Goal: Task Accomplishment & Management: Manage account settings

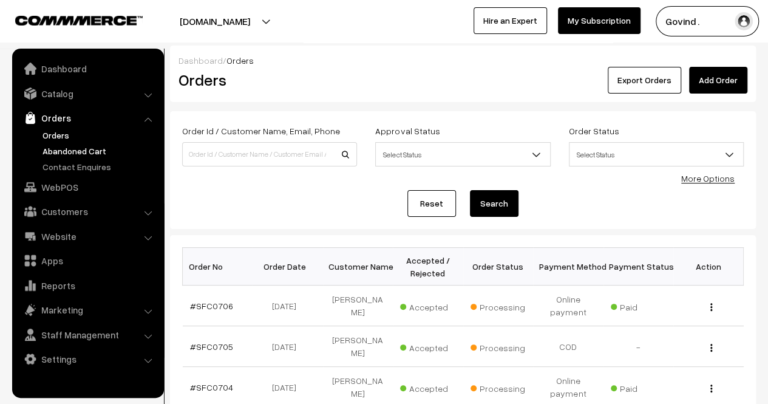
click at [82, 147] on link "Abandoned Cart" at bounding box center [99, 151] width 120 height 13
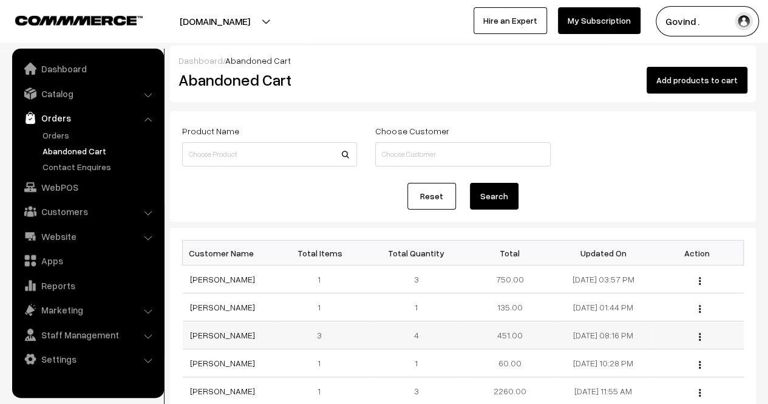
click at [701, 341] on div "View" at bounding box center [697, 335] width 79 height 13
click at [701, 340] on div "View" at bounding box center [697, 335] width 79 height 13
click at [699, 341] on img "button" at bounding box center [700, 337] width 2 height 8
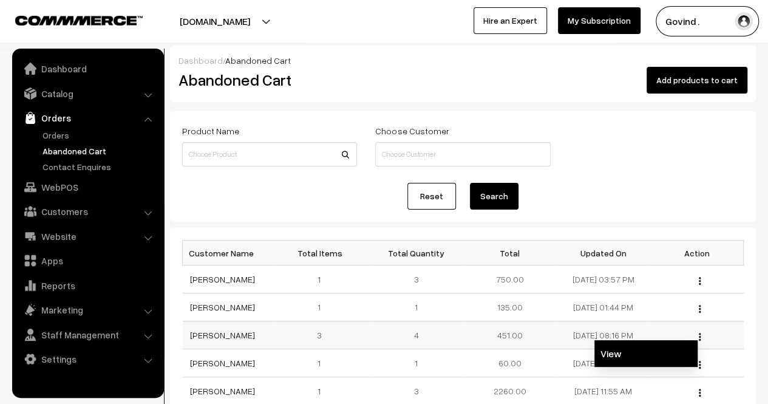
click at [664, 349] on link "View" at bounding box center [646, 353] width 103 height 27
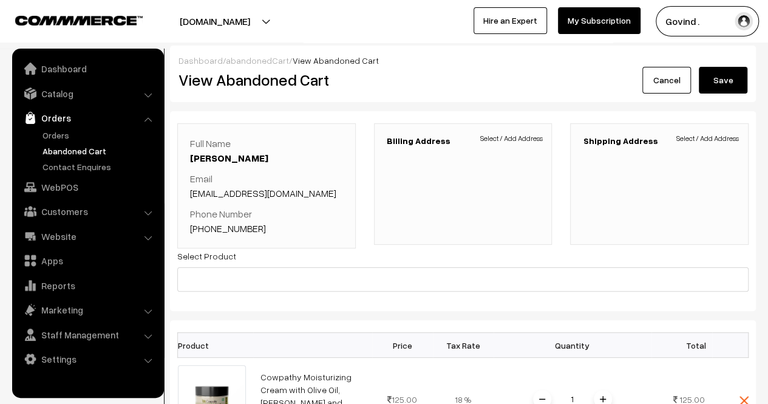
click at [672, 83] on link "Cancel" at bounding box center [667, 80] width 49 height 27
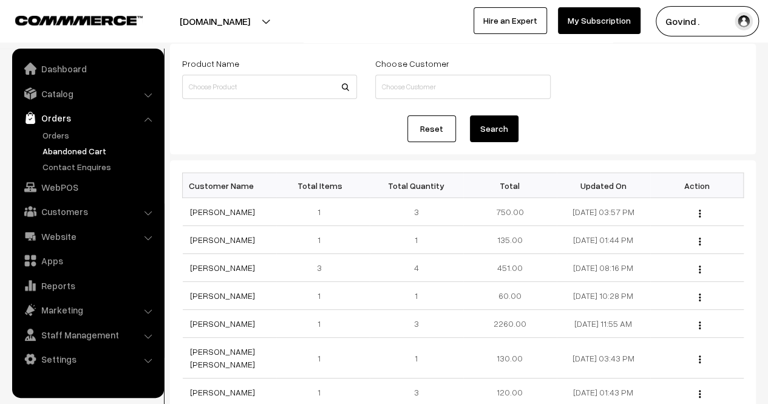
scroll to position [68, 0]
click at [701, 210] on button "button" at bounding box center [699, 213] width 3 height 10
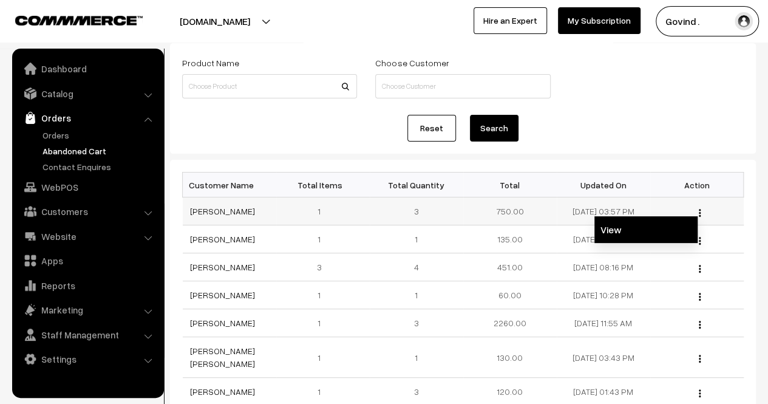
click at [664, 223] on link "View" at bounding box center [646, 229] width 103 height 27
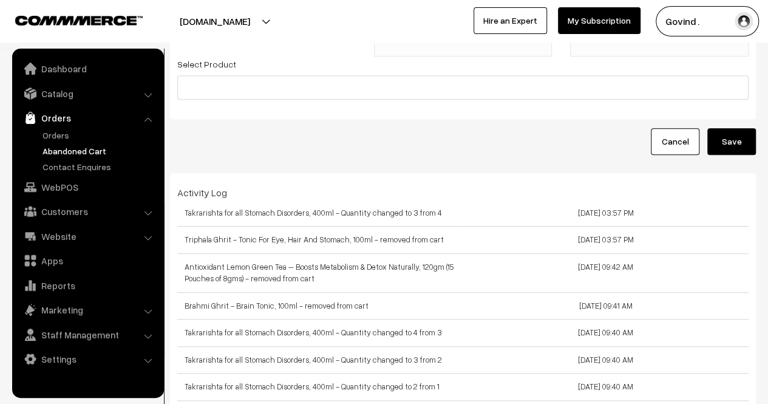
scroll to position [24, 0]
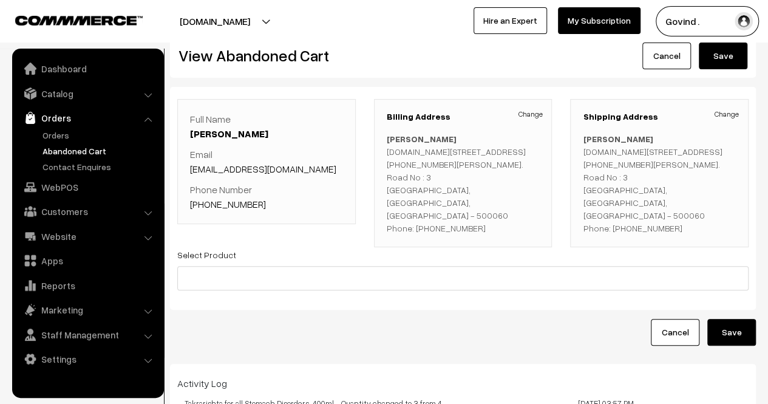
click at [666, 53] on link "Cancel" at bounding box center [667, 56] width 49 height 27
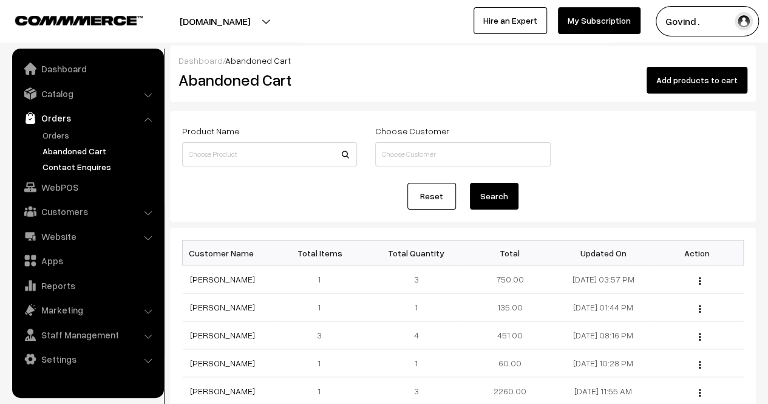
click at [73, 166] on link "Contact Enquires" at bounding box center [99, 166] width 120 height 13
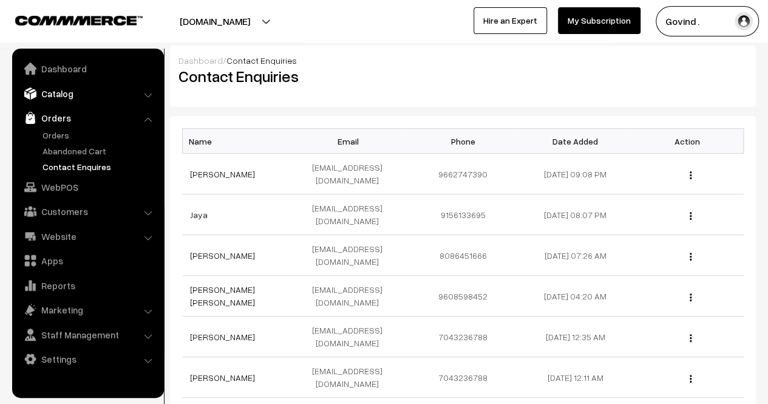
click at [73, 96] on link "Catalog" at bounding box center [87, 94] width 145 height 22
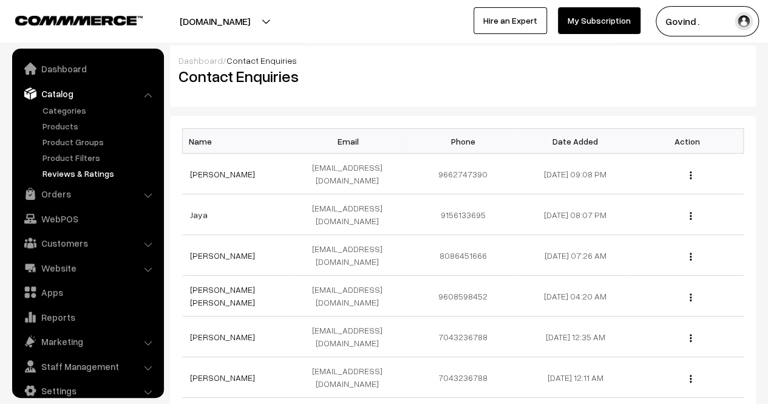
click at [69, 171] on link "Reviews & Ratings" at bounding box center [99, 173] width 120 height 13
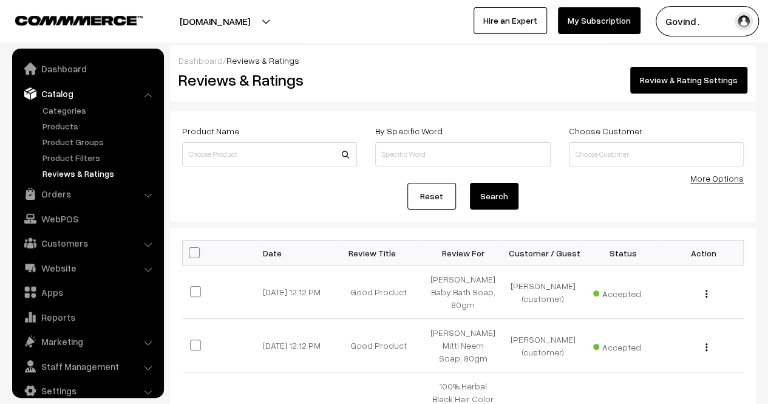
scroll to position [15, 0]
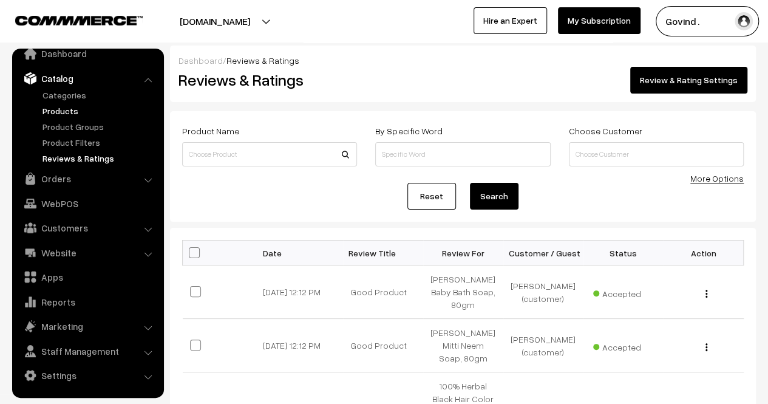
click at [61, 108] on link "Products" at bounding box center [99, 110] width 120 height 13
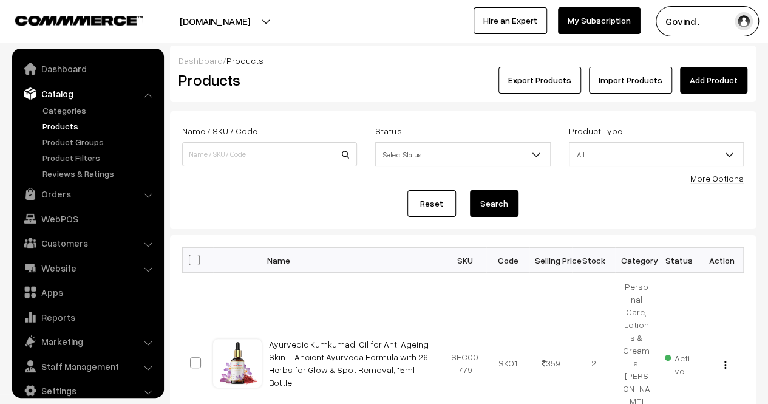
scroll to position [15, 0]
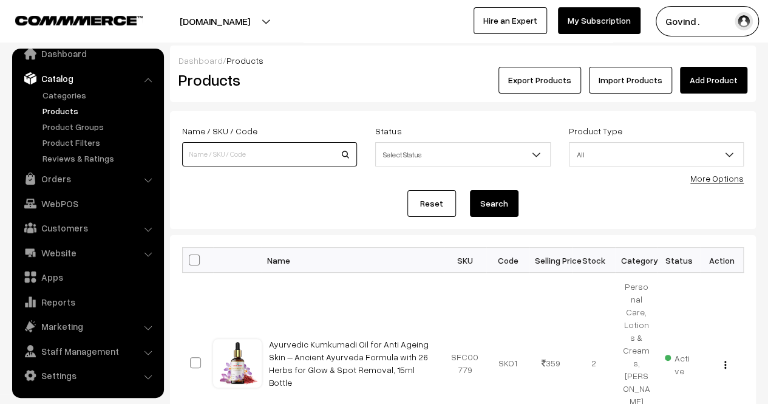
click at [231, 158] on input at bounding box center [269, 154] width 175 height 24
type input "khand"
click at [470, 190] on button "Search" at bounding box center [494, 203] width 49 height 27
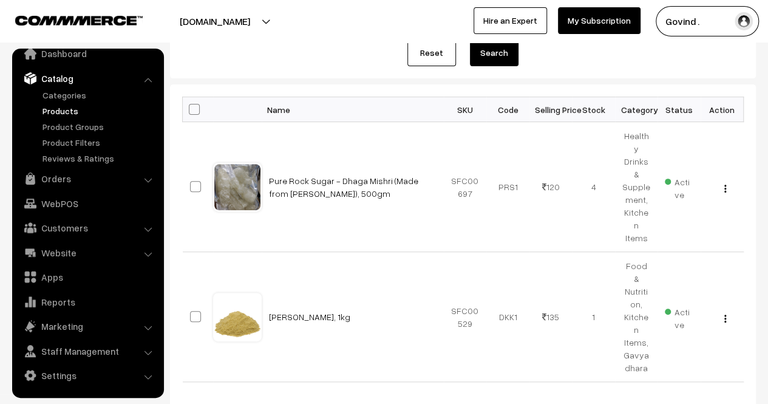
scroll to position [152, 0]
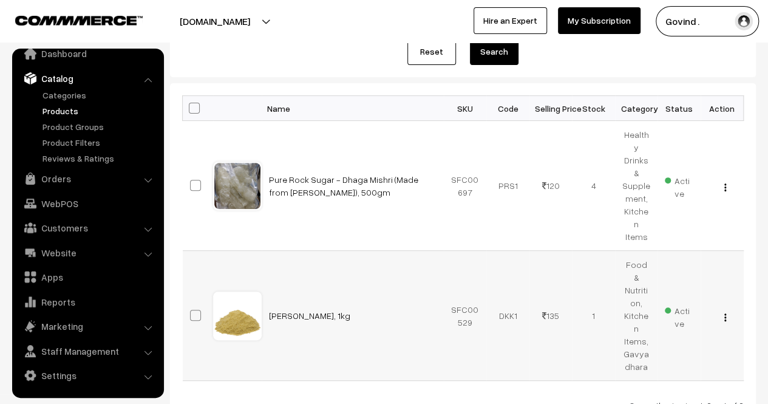
click at [725, 313] on img "button" at bounding box center [726, 317] width 2 height 8
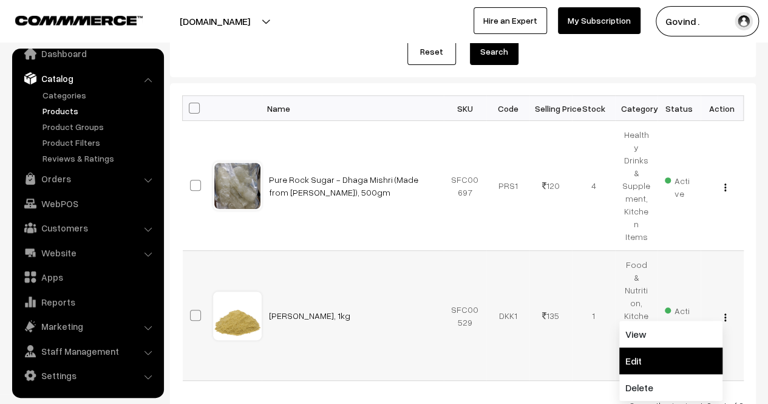
click at [683, 347] on link "Edit" at bounding box center [670, 360] width 103 height 27
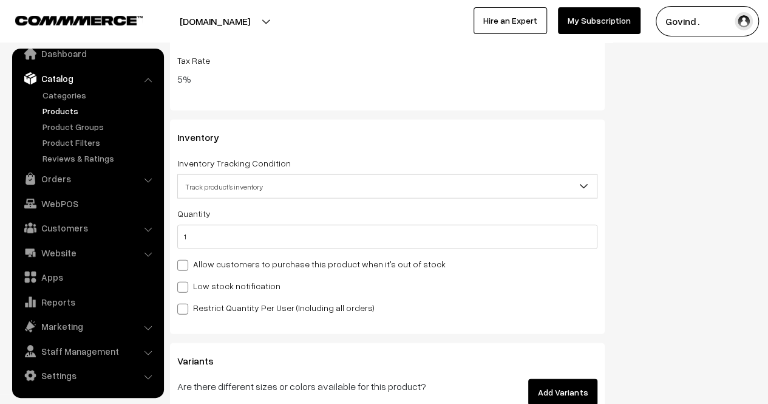
scroll to position [1437, 0]
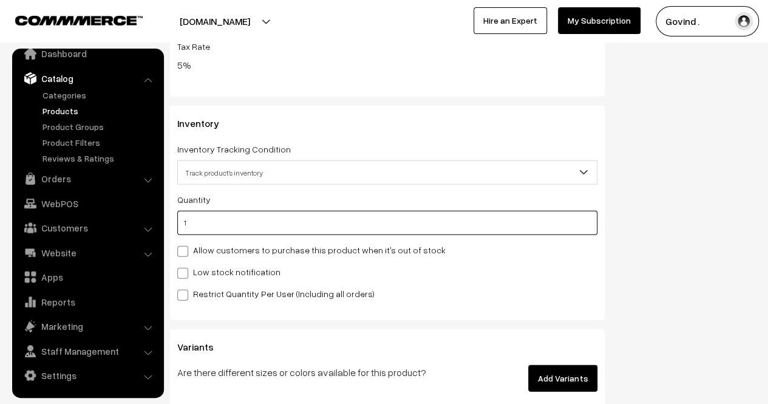
click at [528, 219] on input "1" at bounding box center [387, 223] width 420 height 24
type input "0"
type input "1"
type input "0"
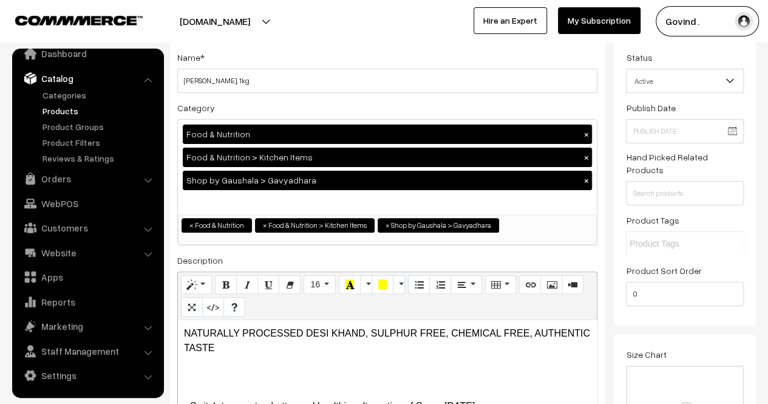
scroll to position [0, 0]
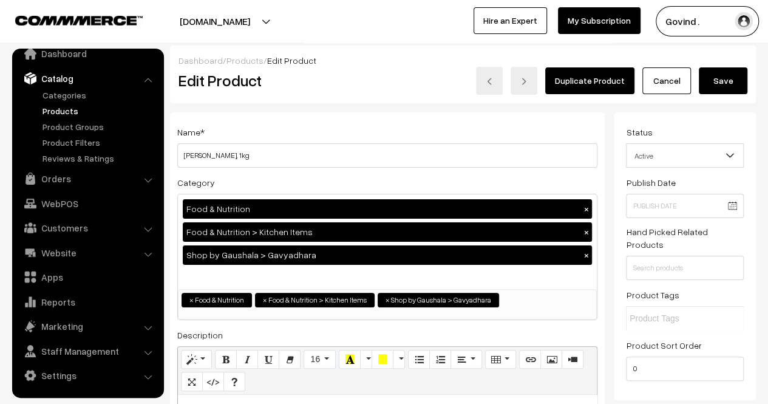
click at [726, 80] on button "Save" at bounding box center [723, 80] width 49 height 27
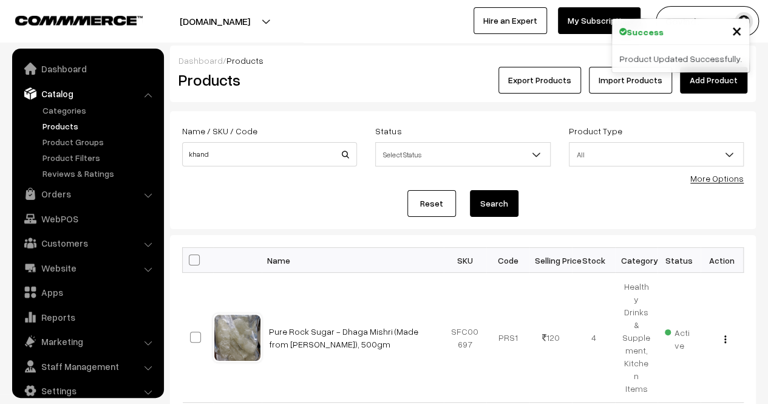
scroll to position [15, 0]
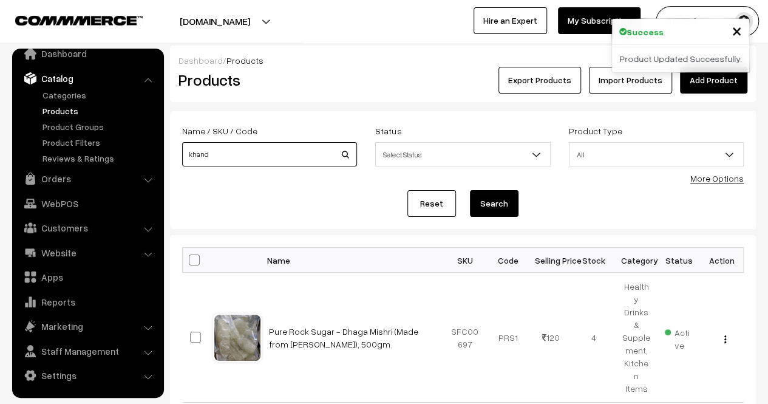
click at [281, 157] on input "khand" at bounding box center [269, 154] width 175 height 24
type input "milk"
click at [470, 190] on button "Search" at bounding box center [494, 203] width 49 height 27
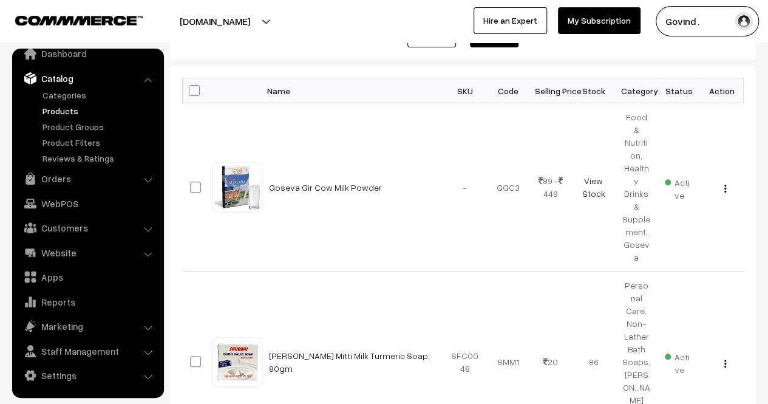
scroll to position [170, 0]
click at [726, 184] on img "button" at bounding box center [726, 188] width 2 height 8
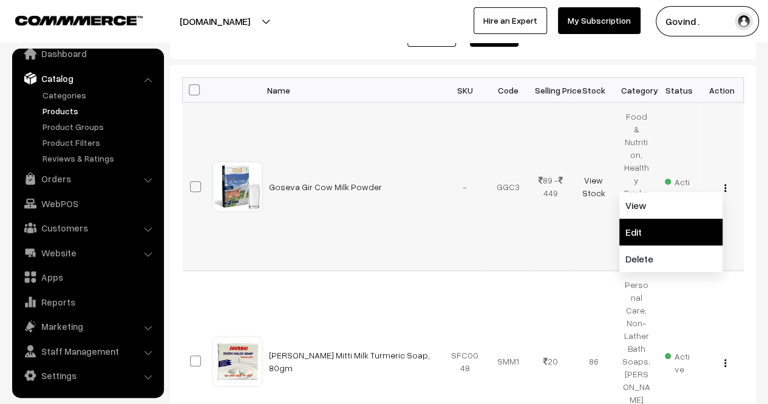
click at [668, 219] on link "Edit" at bounding box center [670, 232] width 103 height 27
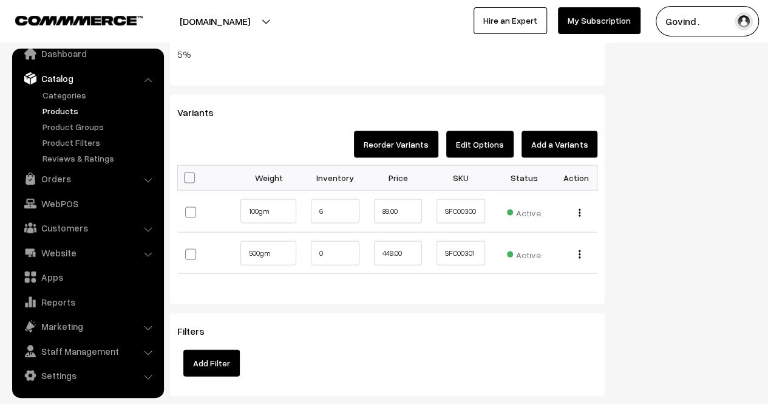
scroll to position [1194, 0]
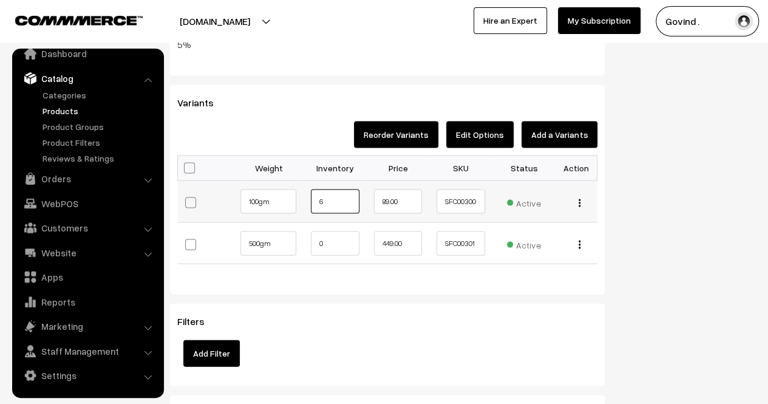
click at [342, 202] on input "6" at bounding box center [335, 201] width 49 height 24
type input "0"
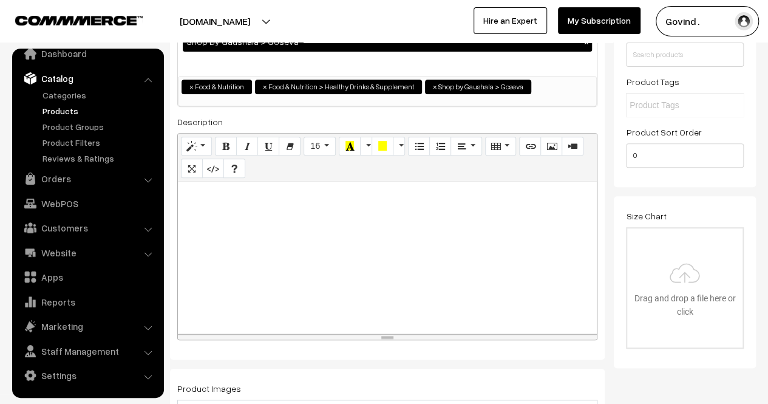
scroll to position [0, 0]
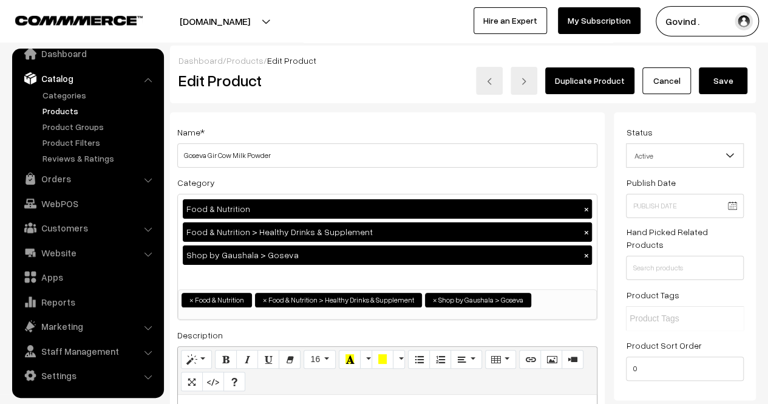
click at [735, 77] on button "Save" at bounding box center [723, 80] width 49 height 27
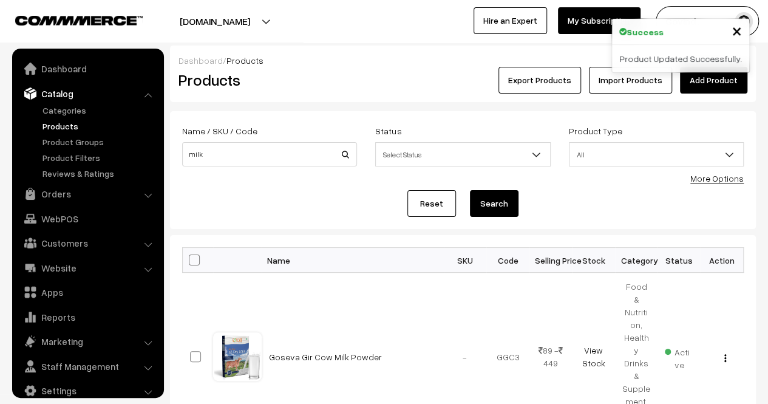
scroll to position [15, 0]
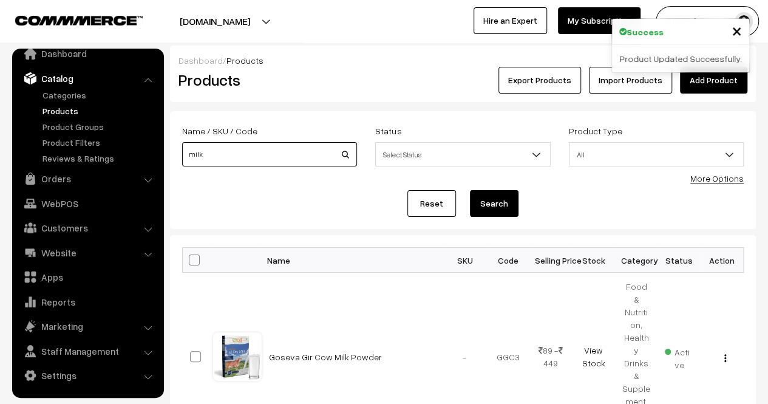
click at [256, 159] on input "milk" at bounding box center [269, 154] width 175 height 24
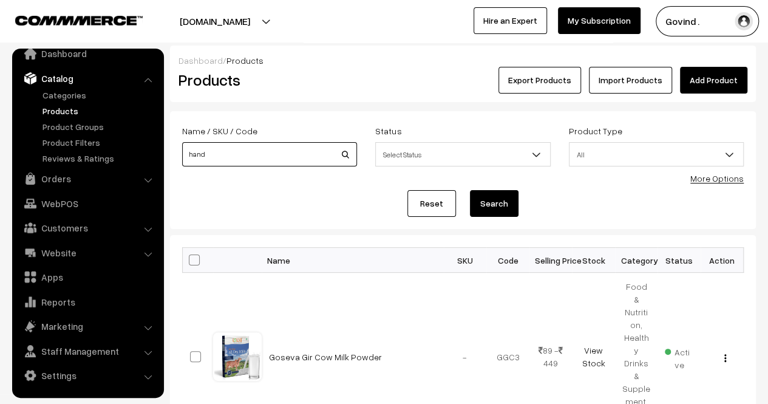
type input "hand"
click at [470, 190] on button "Search" at bounding box center [494, 203] width 49 height 27
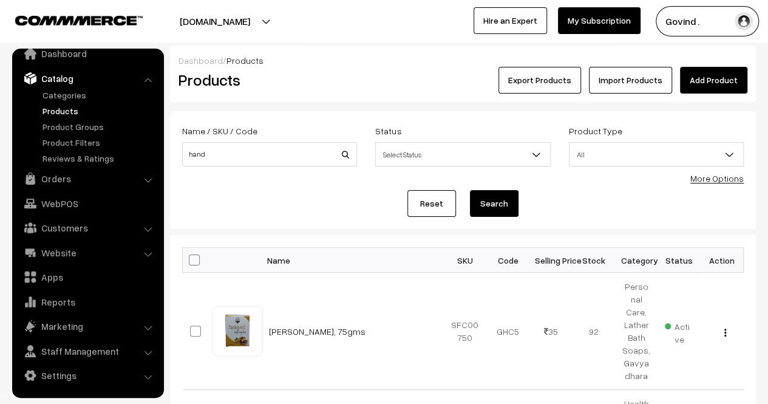
click at [274, 172] on div "Name / SKU / Code hand" at bounding box center [269, 148] width 193 height 50
click at [277, 165] on input "hand" at bounding box center [269, 154] width 175 height 24
type input "gojharan"
click at [470, 190] on button "Search" at bounding box center [494, 203] width 49 height 27
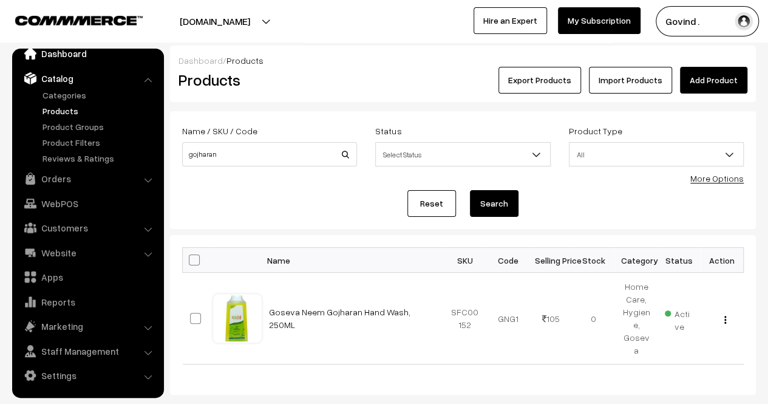
click at [69, 58] on link "Dashboard" at bounding box center [87, 54] width 145 height 22
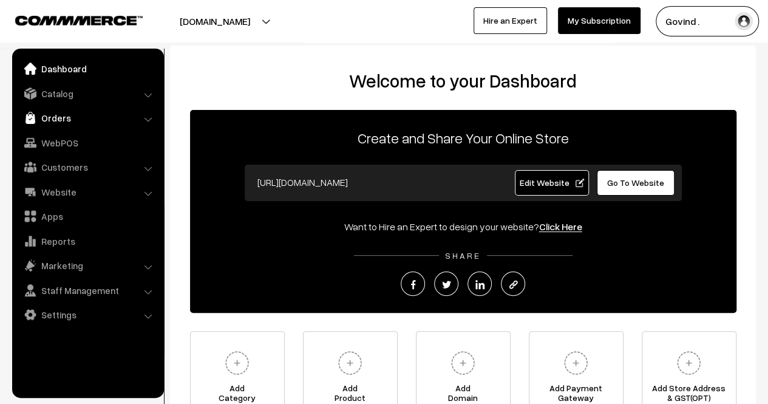
click at [78, 121] on link "Orders" at bounding box center [87, 118] width 145 height 22
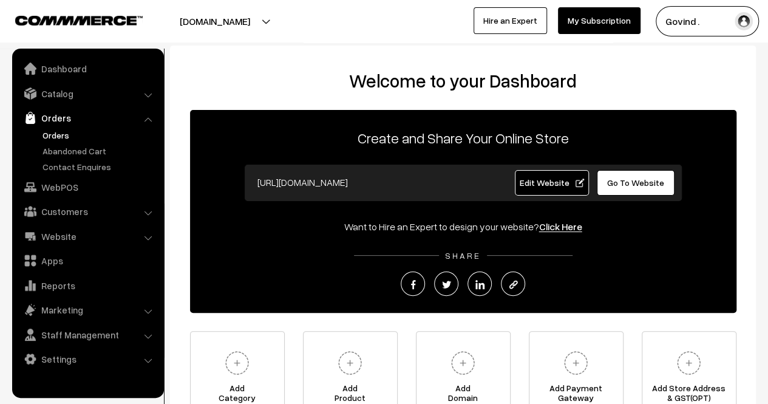
click at [60, 136] on link "Orders" at bounding box center [99, 135] width 120 height 13
